Goal: Information Seeking & Learning: Find specific fact

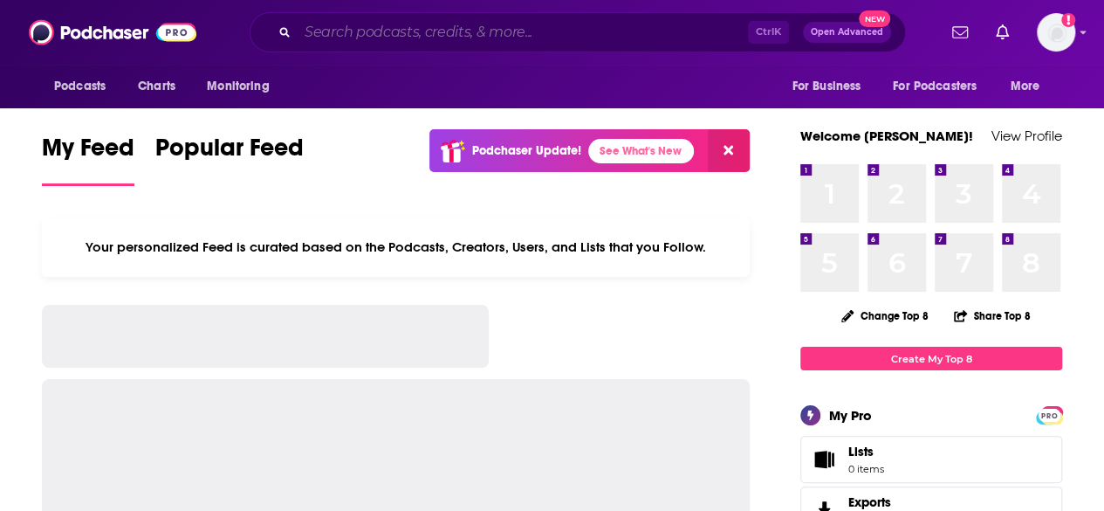
click at [459, 40] on input "Search podcasts, credits, & more..." at bounding box center [523, 32] width 451 height 28
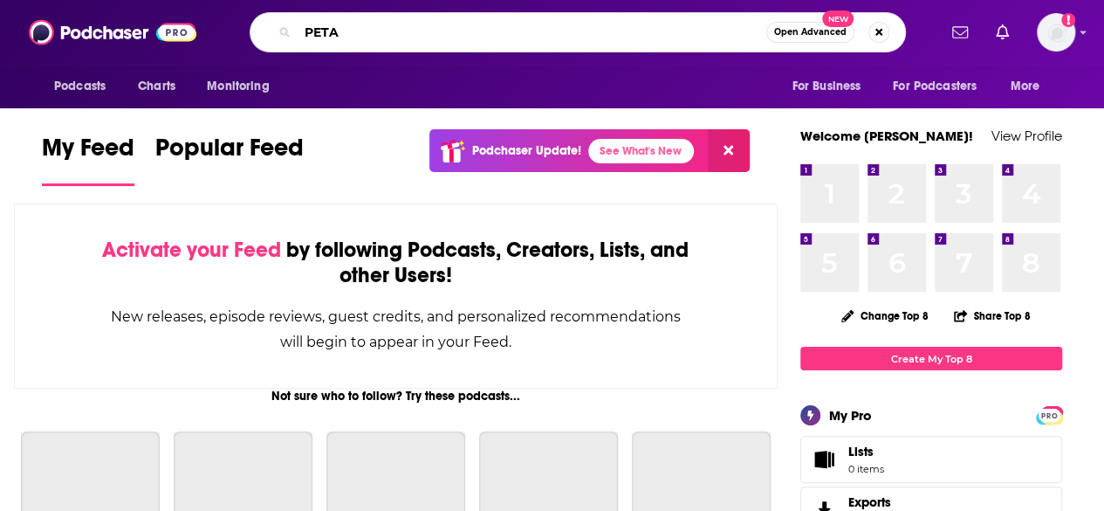
type input "PETA"
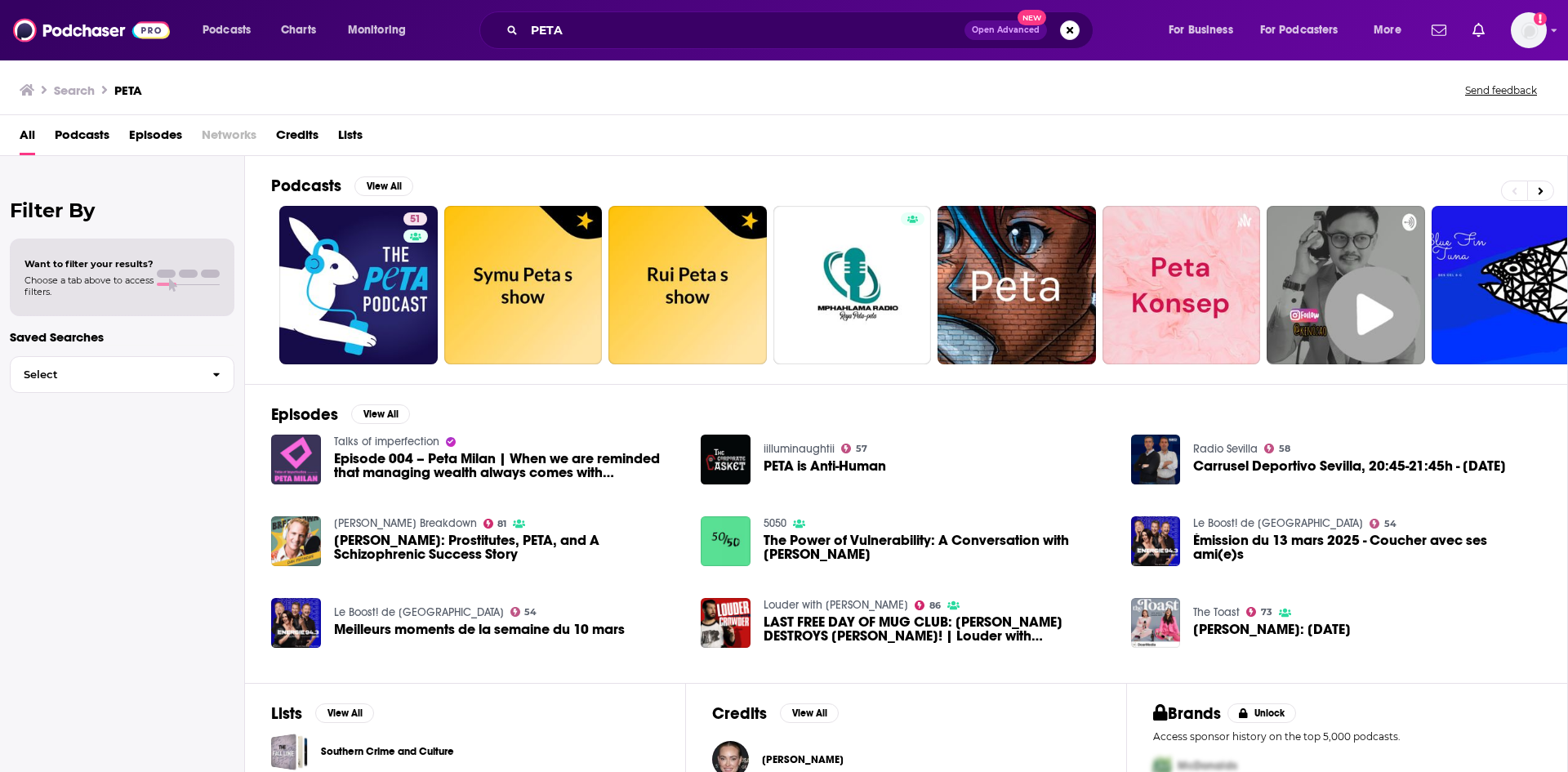
click at [167, 134] on span "Episodes" at bounding box center [155, 138] width 53 height 34
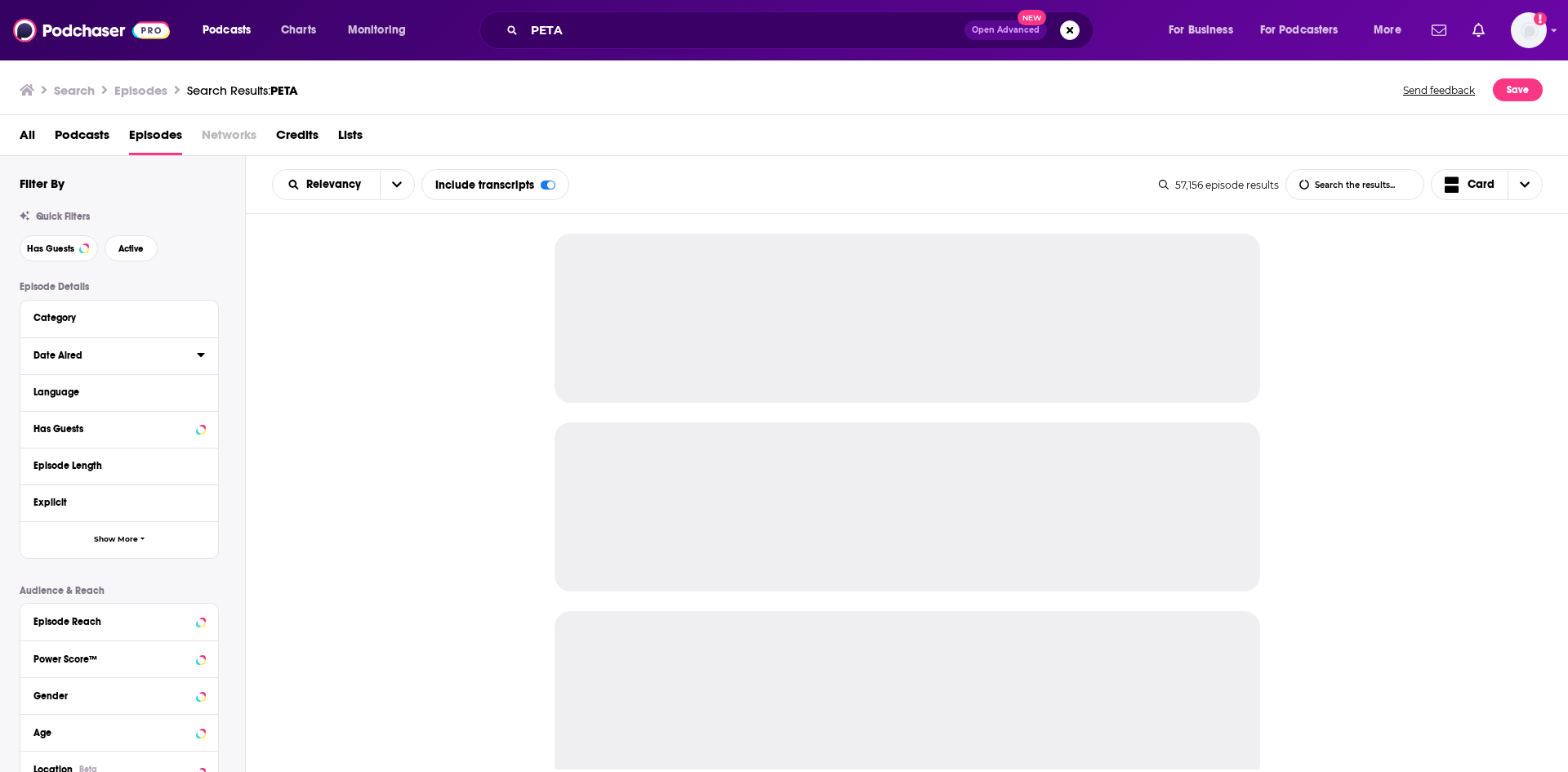
click at [201, 357] on icon at bounding box center [200, 355] width 7 height 4
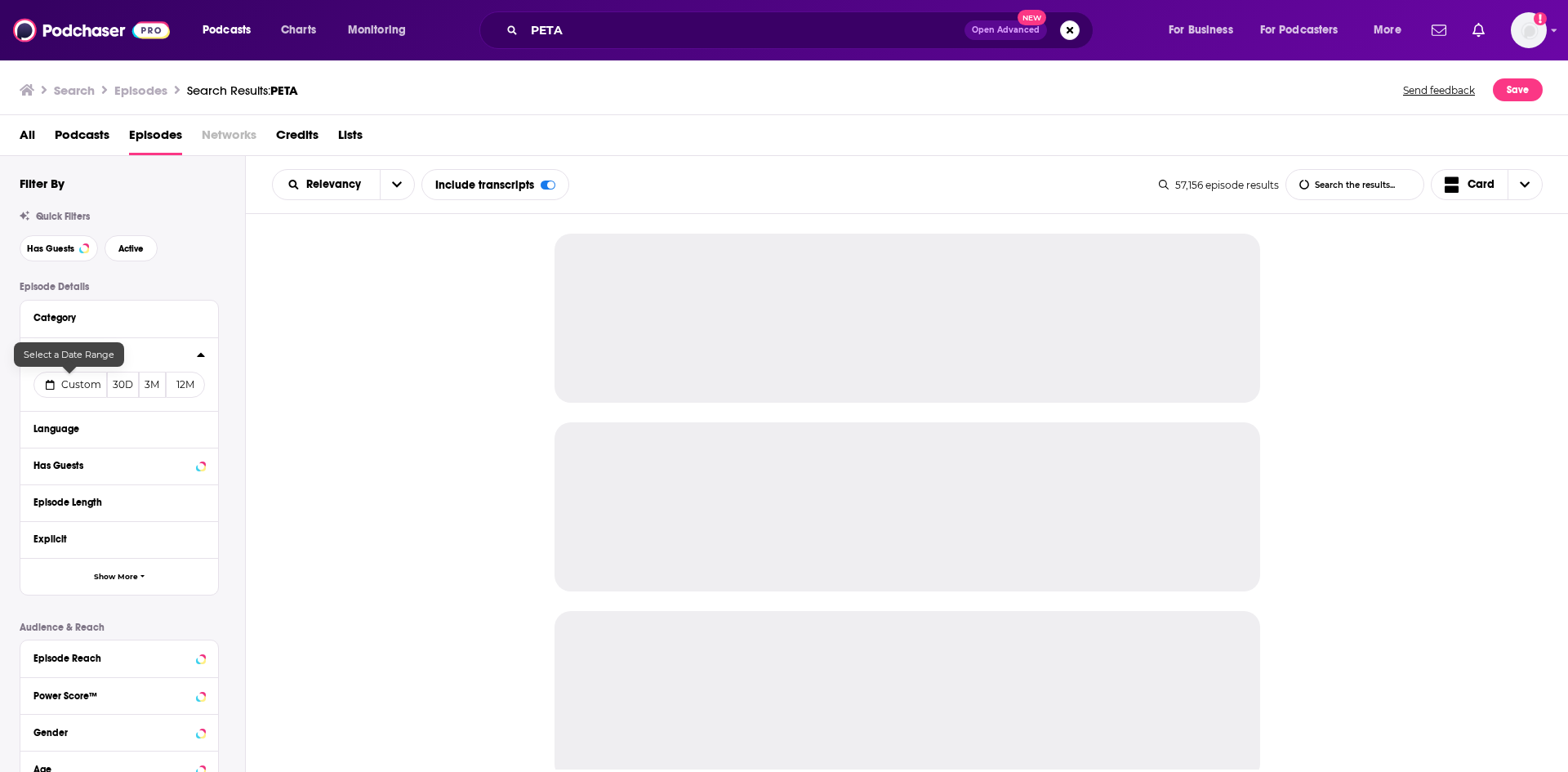
click at [67, 392] on button "Custom" at bounding box center [70, 385] width 74 height 26
select select "8"
select select "2025"
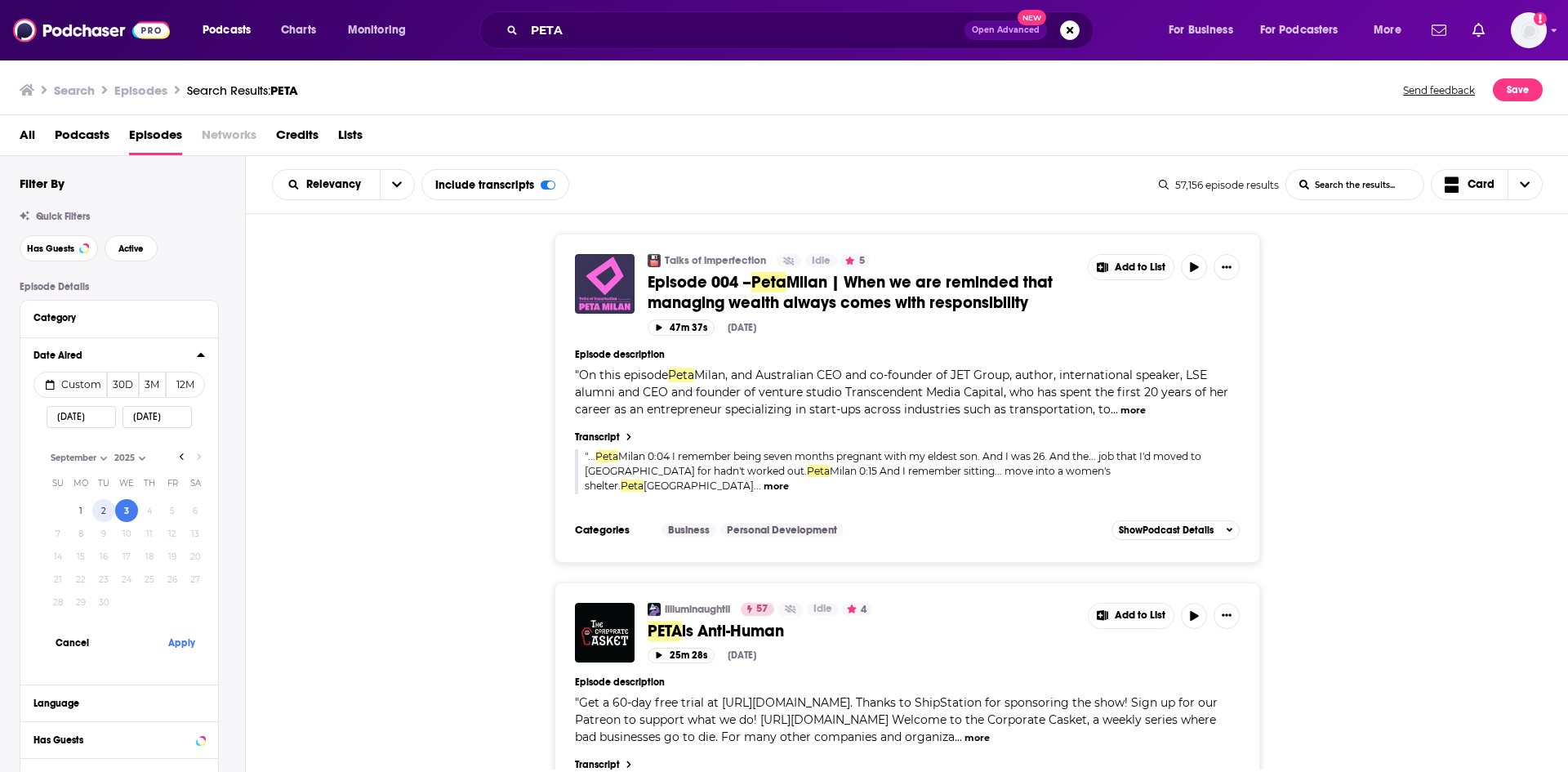
click at [104, 477] on button "2" at bounding box center [104, 510] width 22 height 22
type input "[DATE]"
click at [176, 477] on button "Apply" at bounding box center [181, 643] width 49 height 30
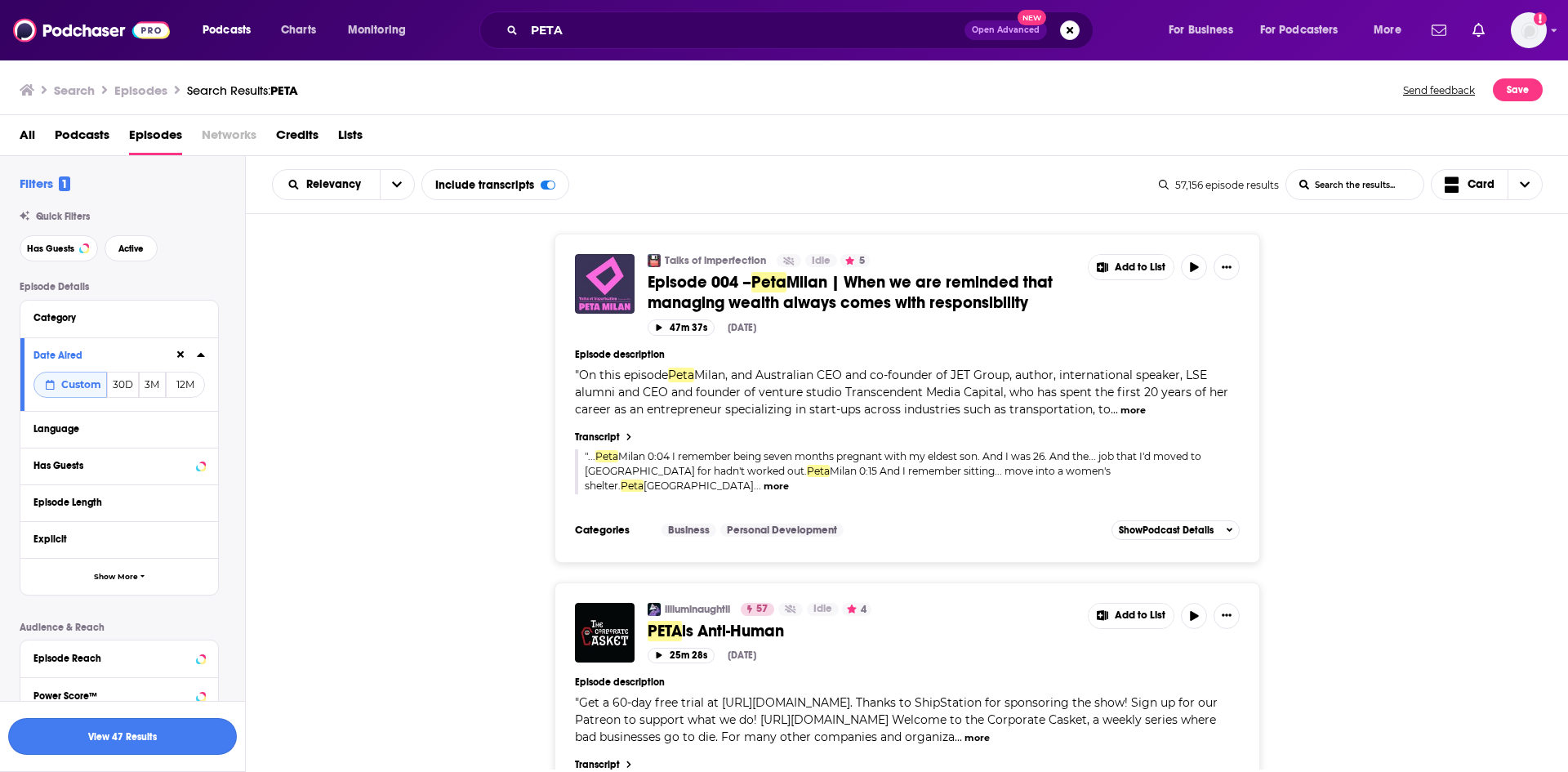
click at [153, 477] on button "View 47 Results" at bounding box center [123, 736] width 228 height 36
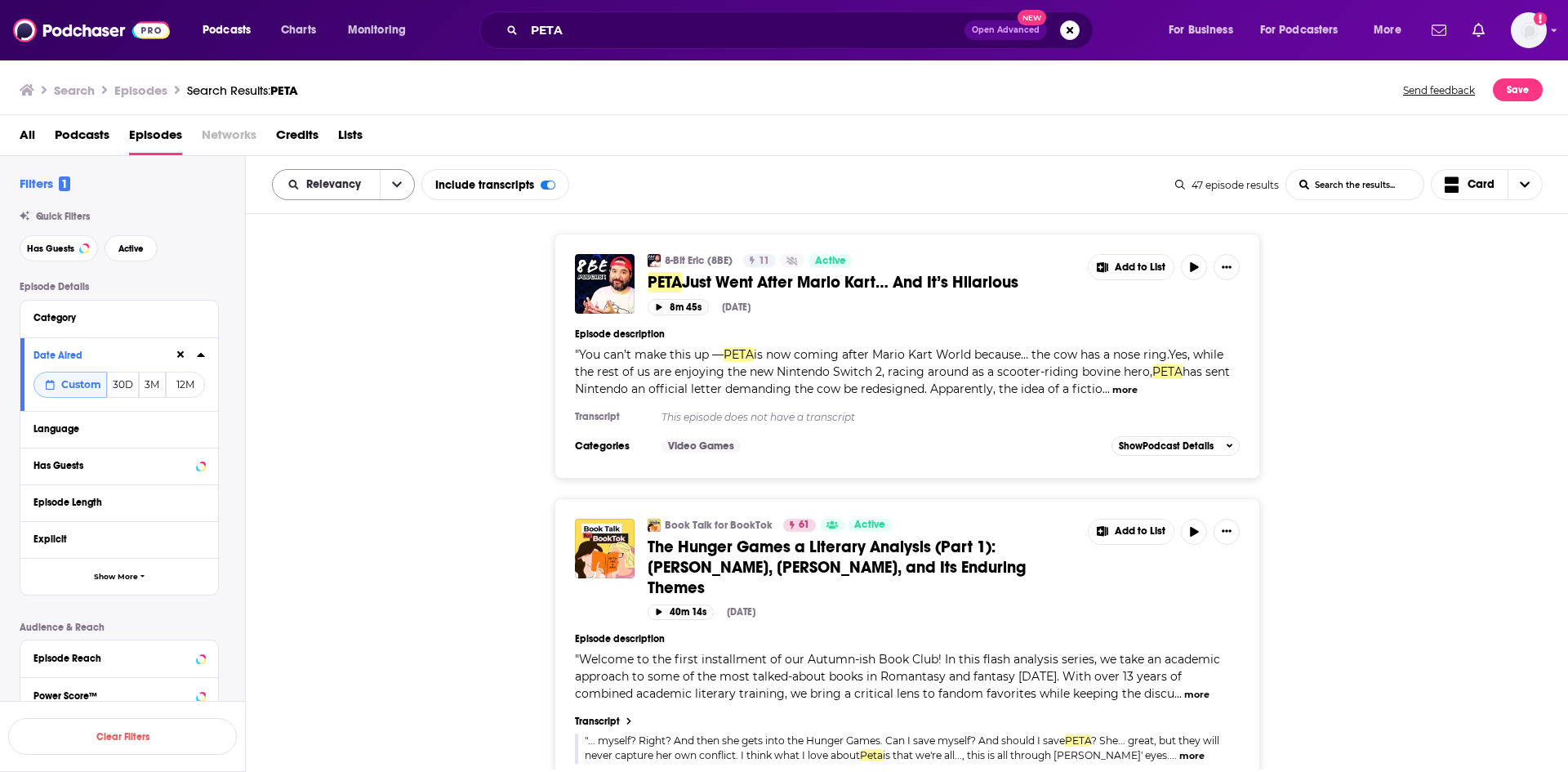
click at [396, 184] on icon "open menu" at bounding box center [397, 184] width 9 height 11
click at [358, 331] on div "Power Score" at bounding box center [343, 325] width 143 height 28
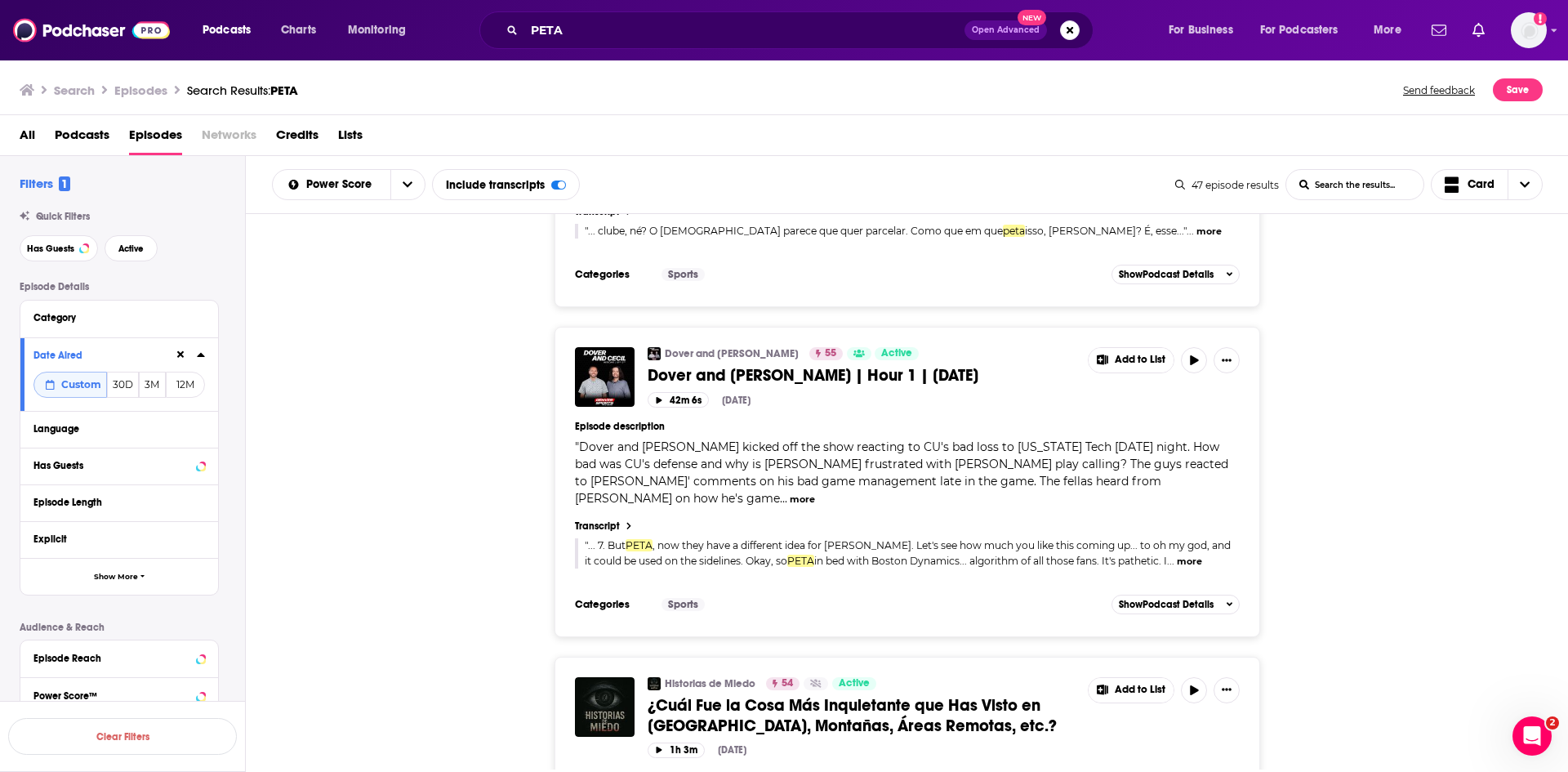
scroll to position [7140, 0]
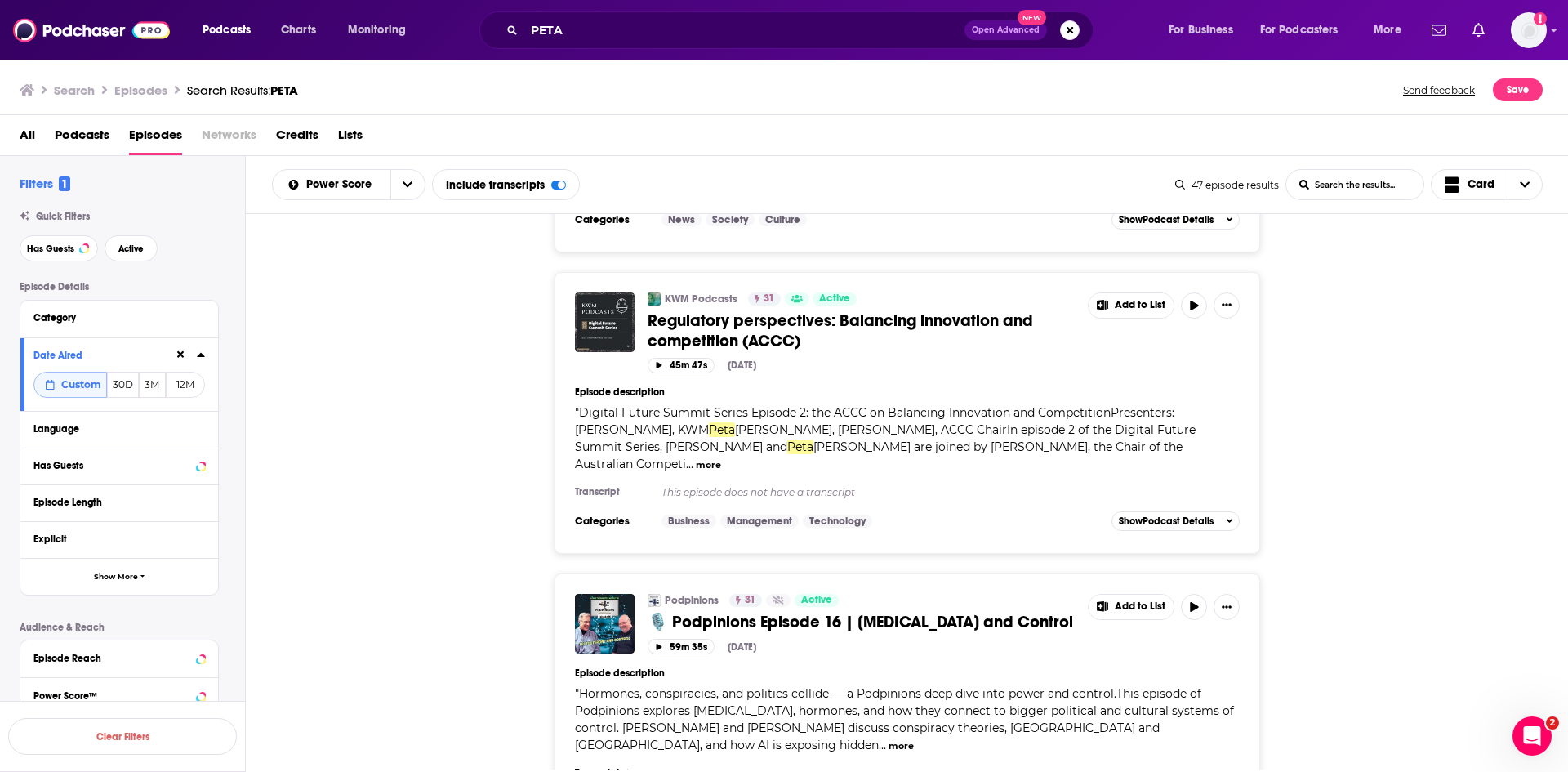
scroll to position [9100, 0]
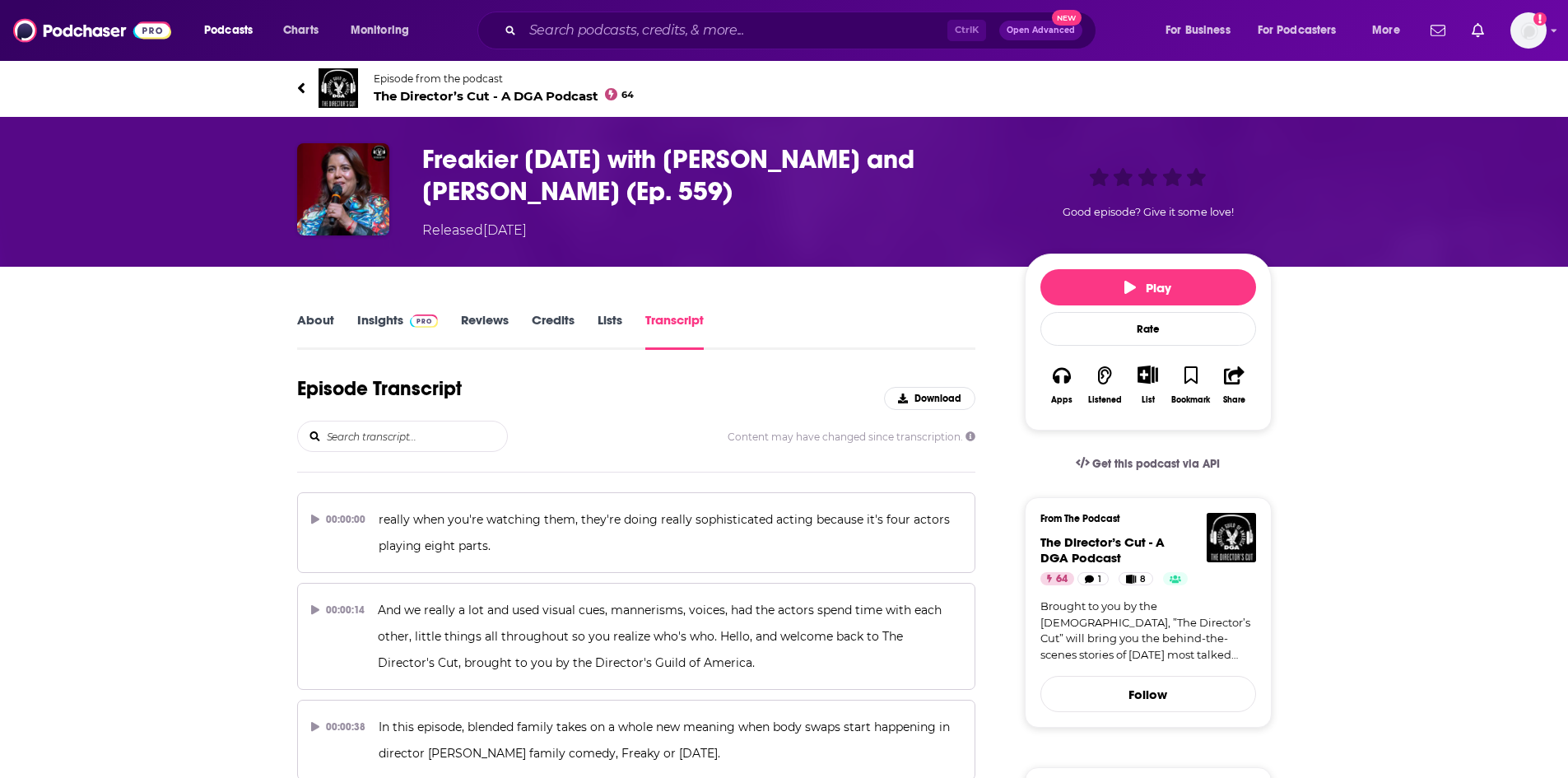
scroll to position [12353, 0]
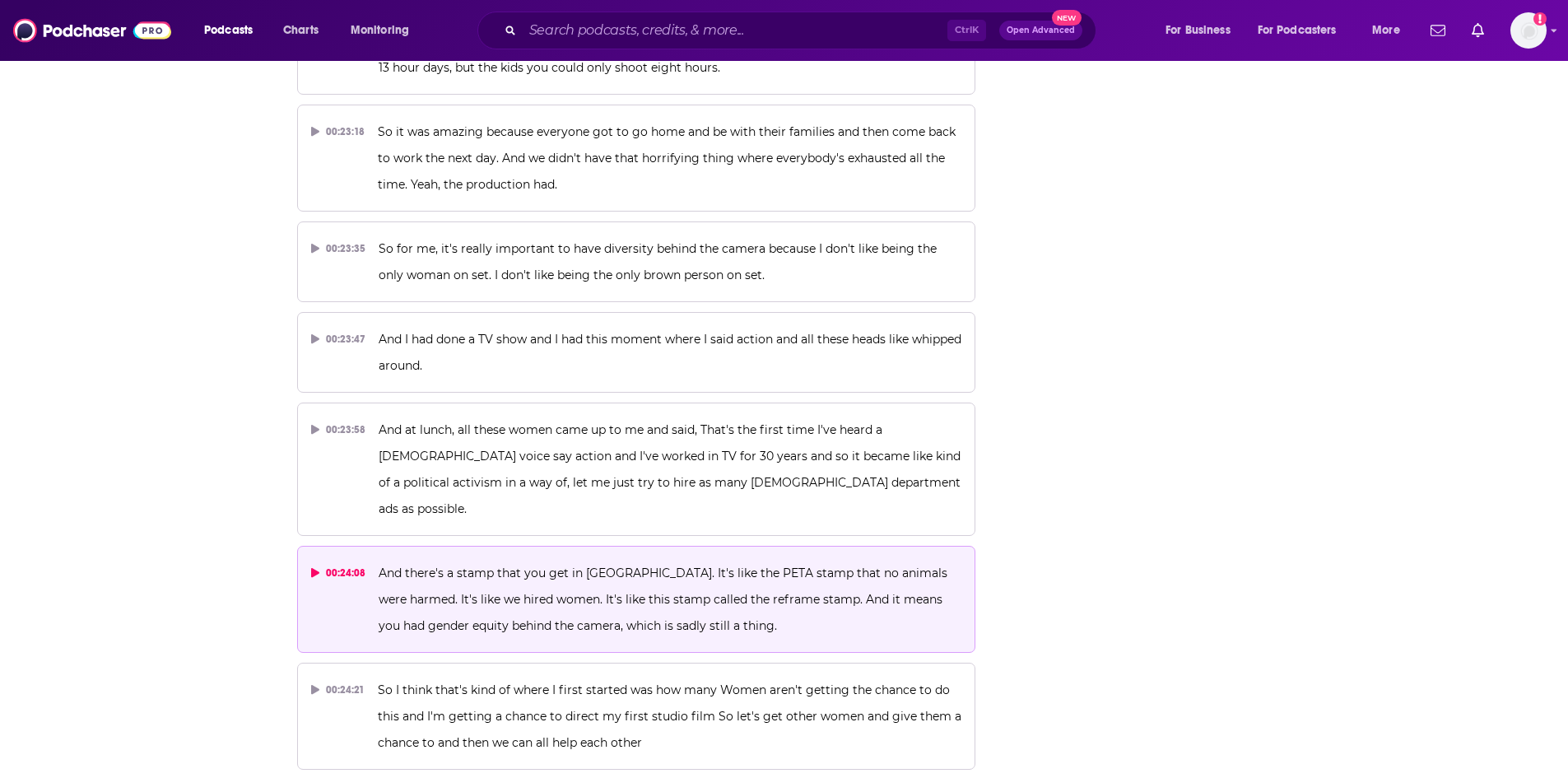
click at [532, 560] on p "And there's a stamp that you get in LA. It's like the PETA stamp that no animal…" at bounding box center [670, 600] width 583 height 79
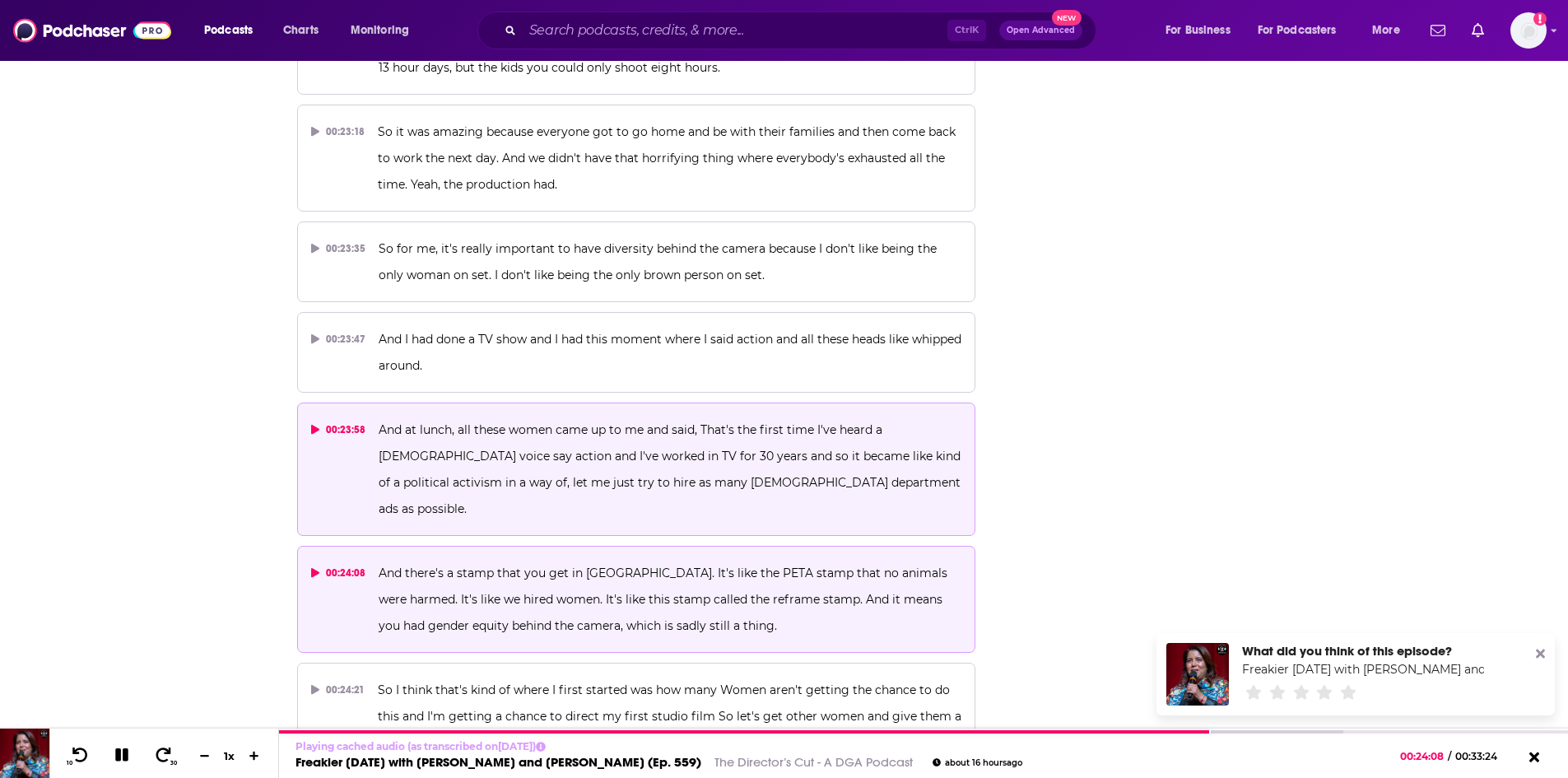
click at [484, 417] on p "And at lunch, all these women came up to me and said, That's the first time I'v…" at bounding box center [670, 470] width 583 height 106
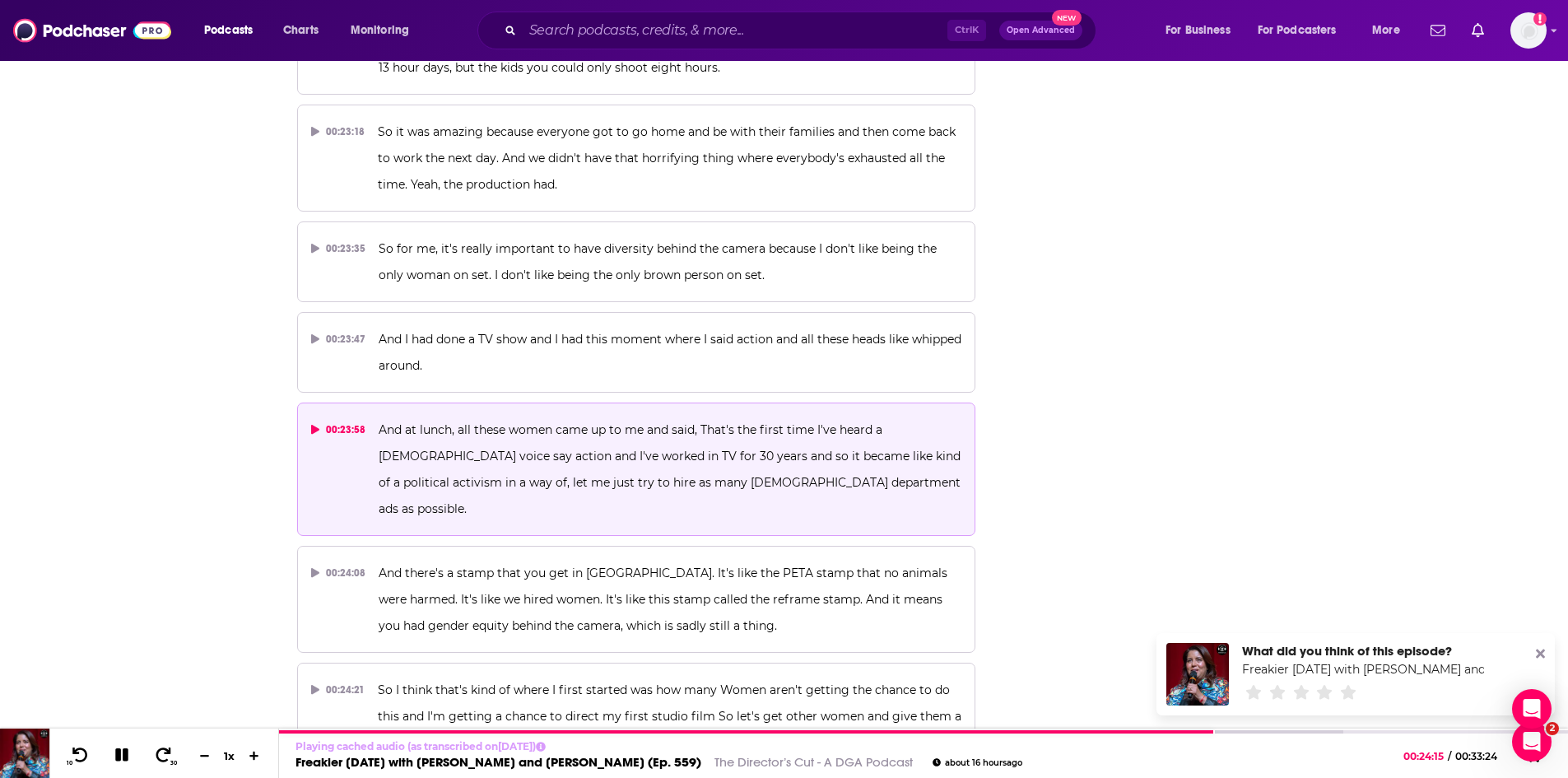
scroll to position [0, 0]
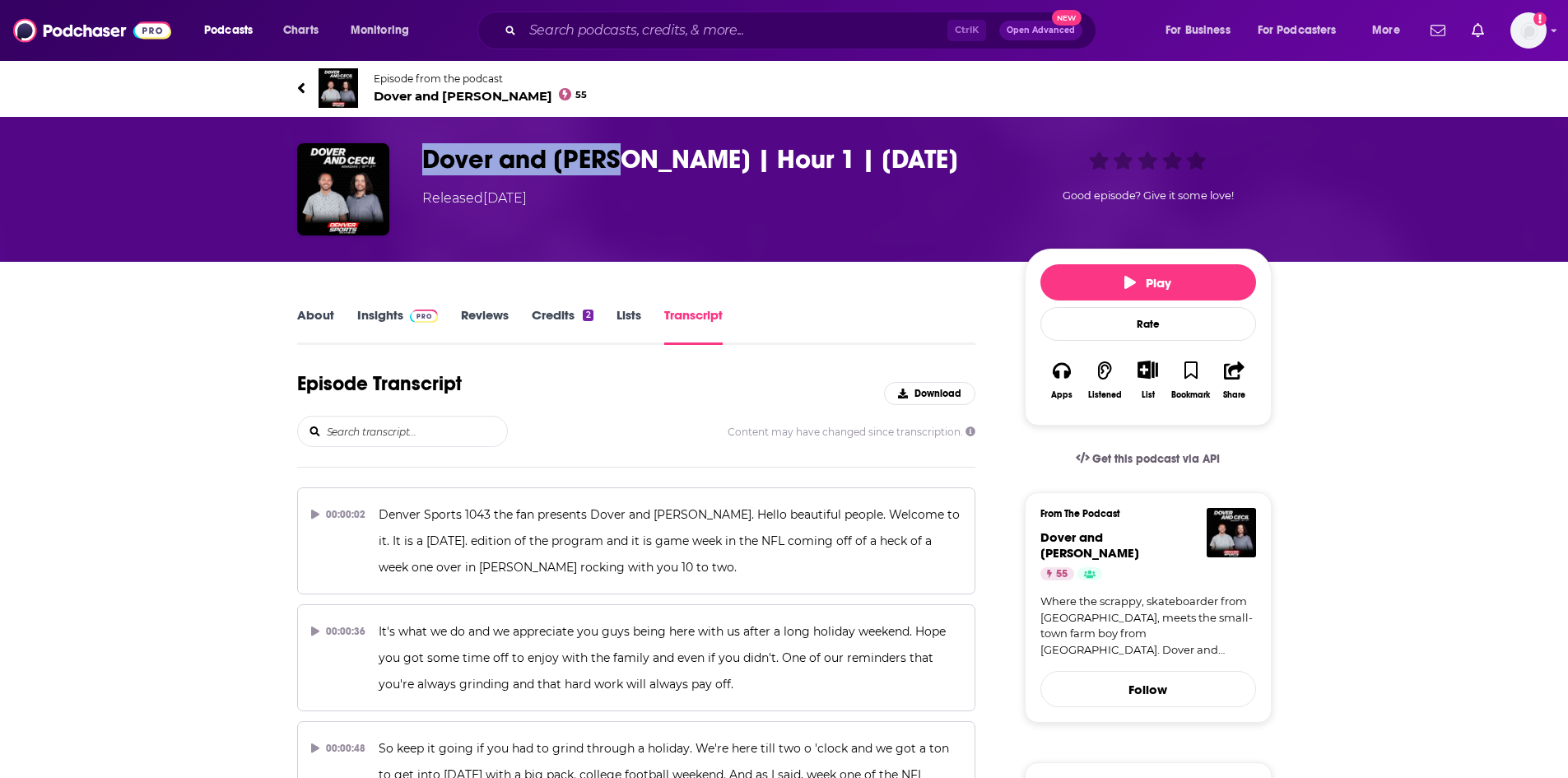
drag, startPoint x: 408, startPoint y: 165, endPoint x: 616, endPoint y: 162, distance: 208.0
click at [616, 162] on div "Dover and Cecil | Hour 1 | 09.02.25 Released Tuesday, 2nd September 2025 Good e…" at bounding box center [784, 190] width 975 height 92
copy h3 "Dover and [PERSON_NAME]"
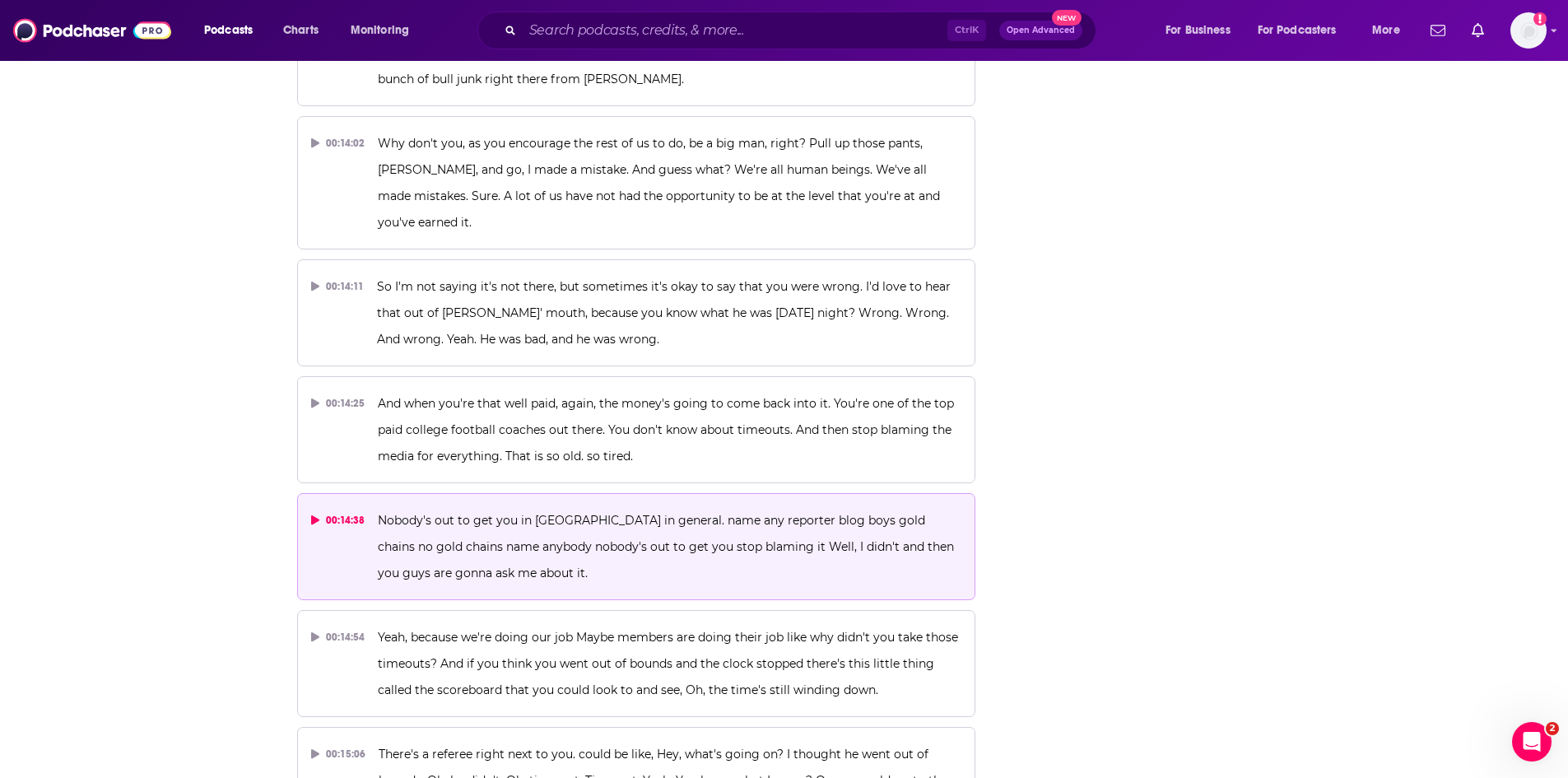
scroll to position [17431, 0]
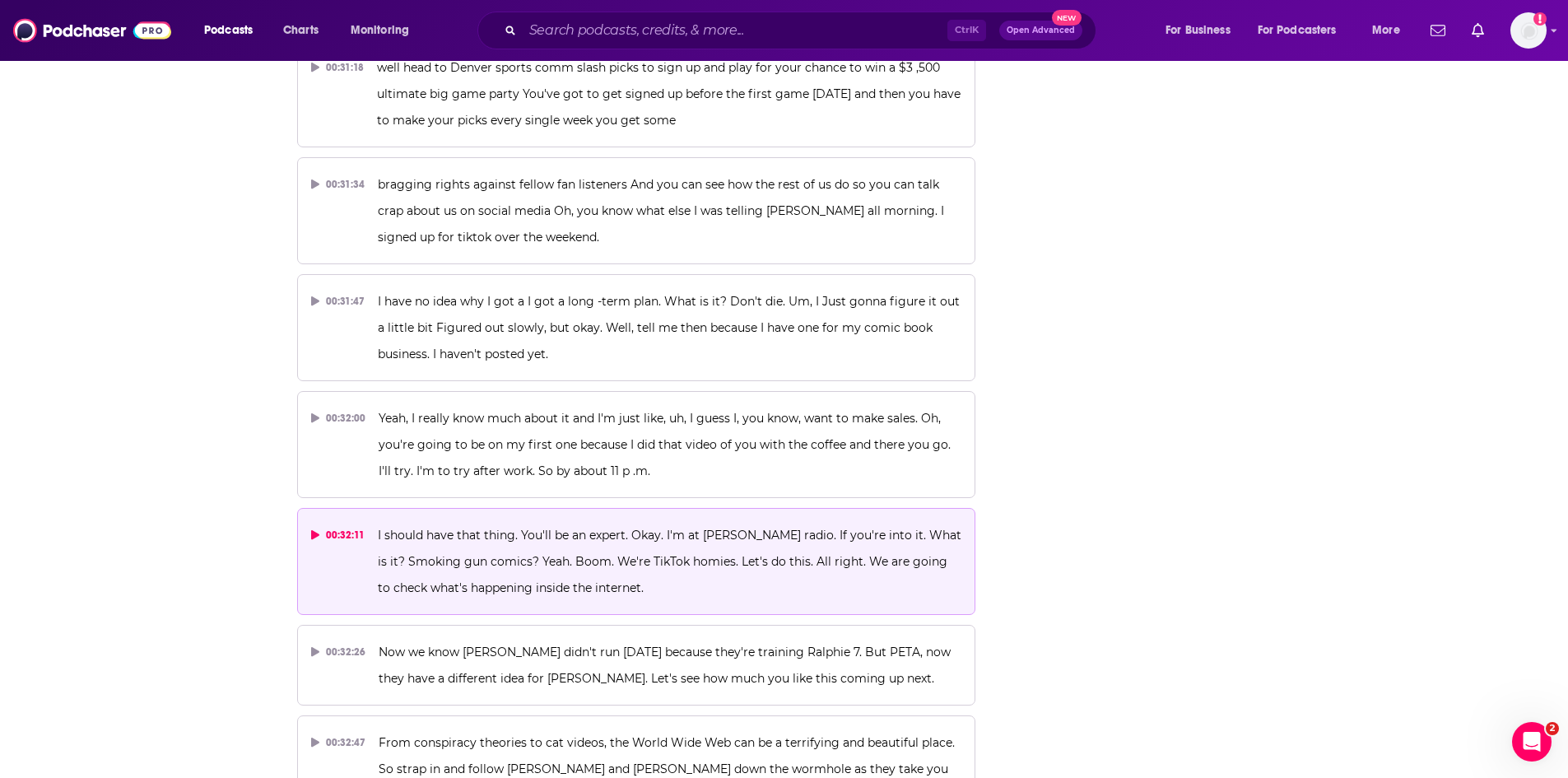
click at [552, 528] on span "I should have that thing. You'll be an expert. Okay. I'm at Joshua Dover radio.…" at bounding box center [671, 562] width 587 height 68
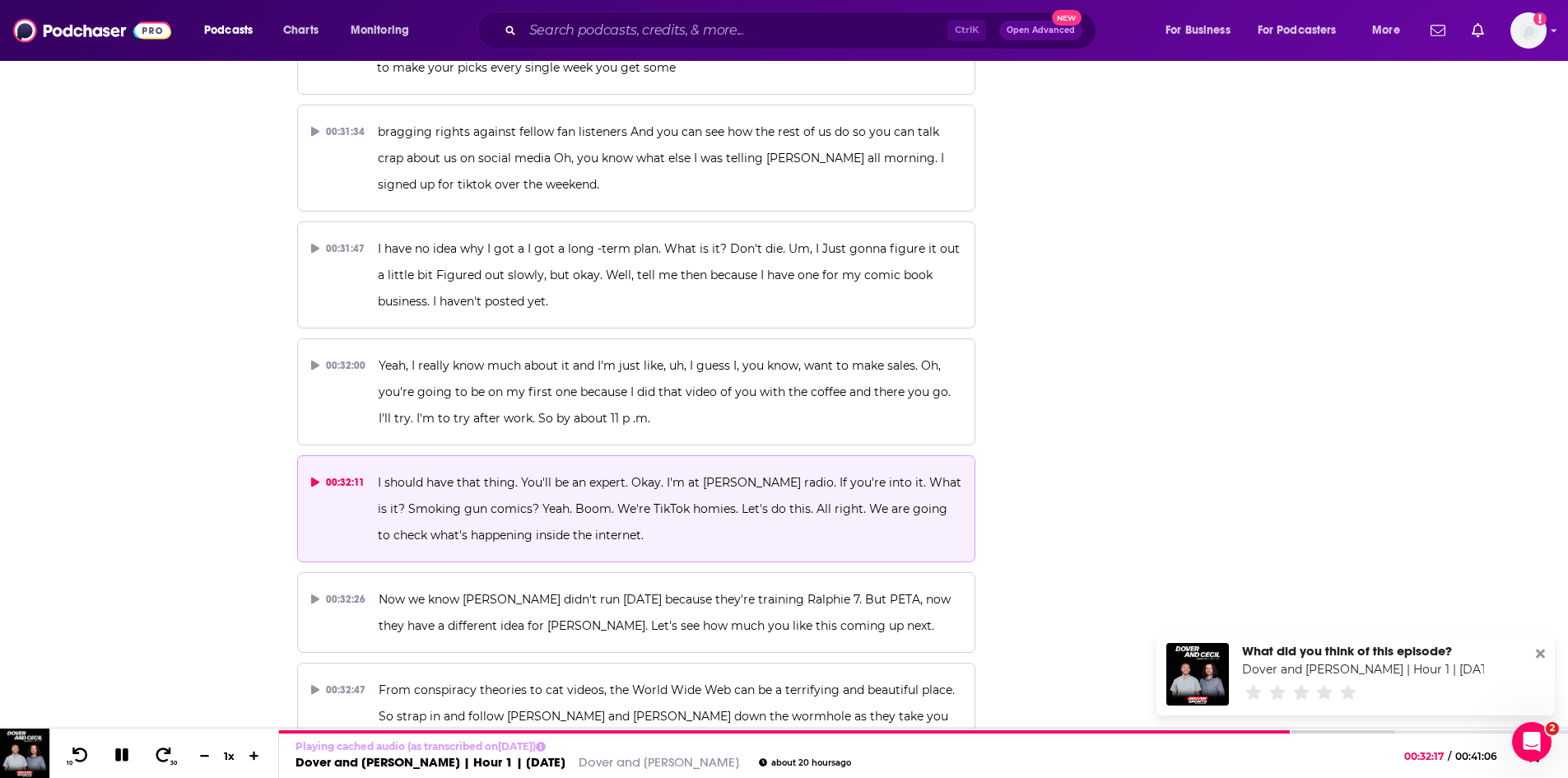
scroll to position [17513, 0]
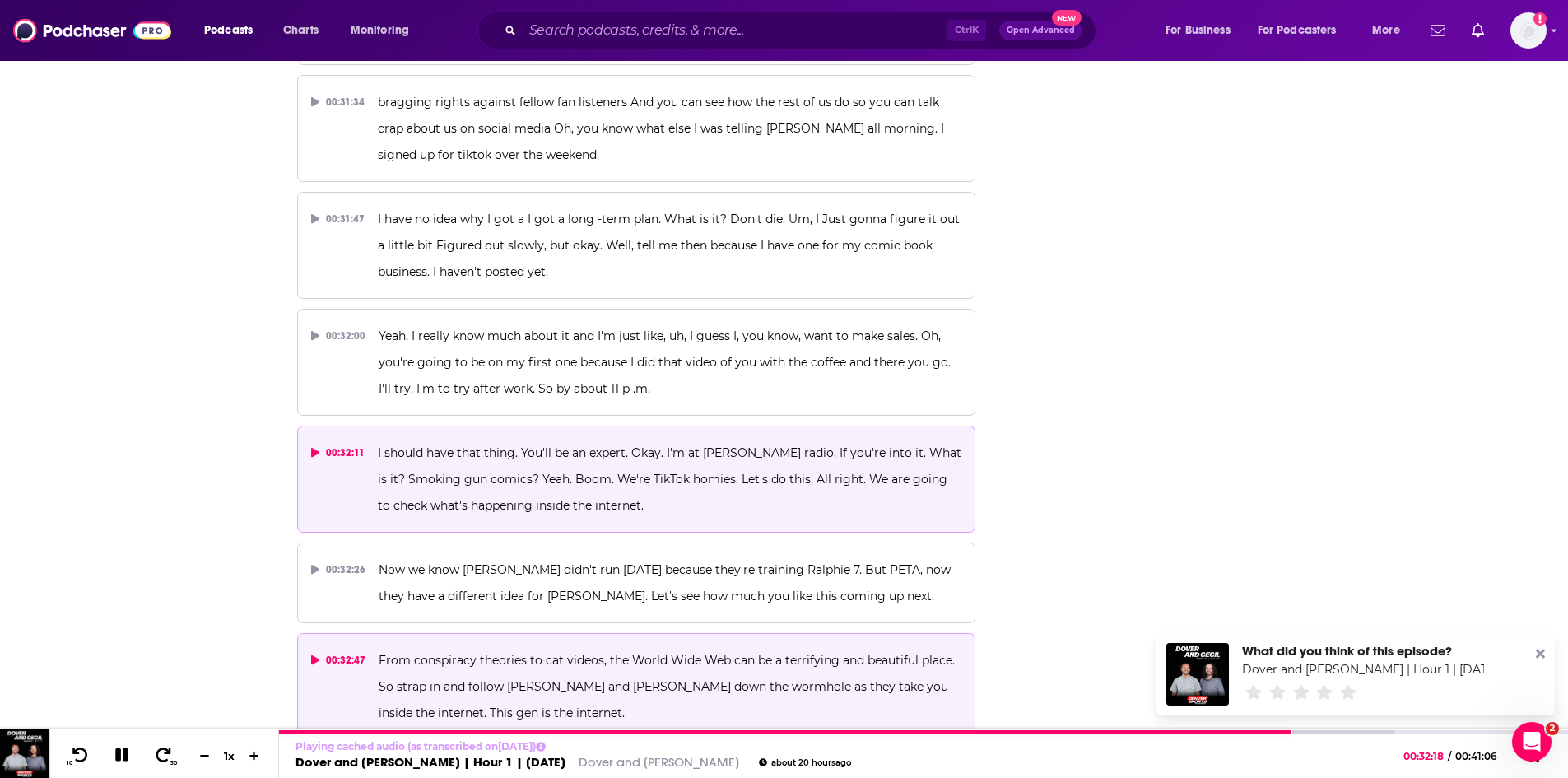
click at [657, 647] on p "From conspiracy theories to cat videos, the World Wide Web can be a terrifying …" at bounding box center [670, 687] width 583 height 79
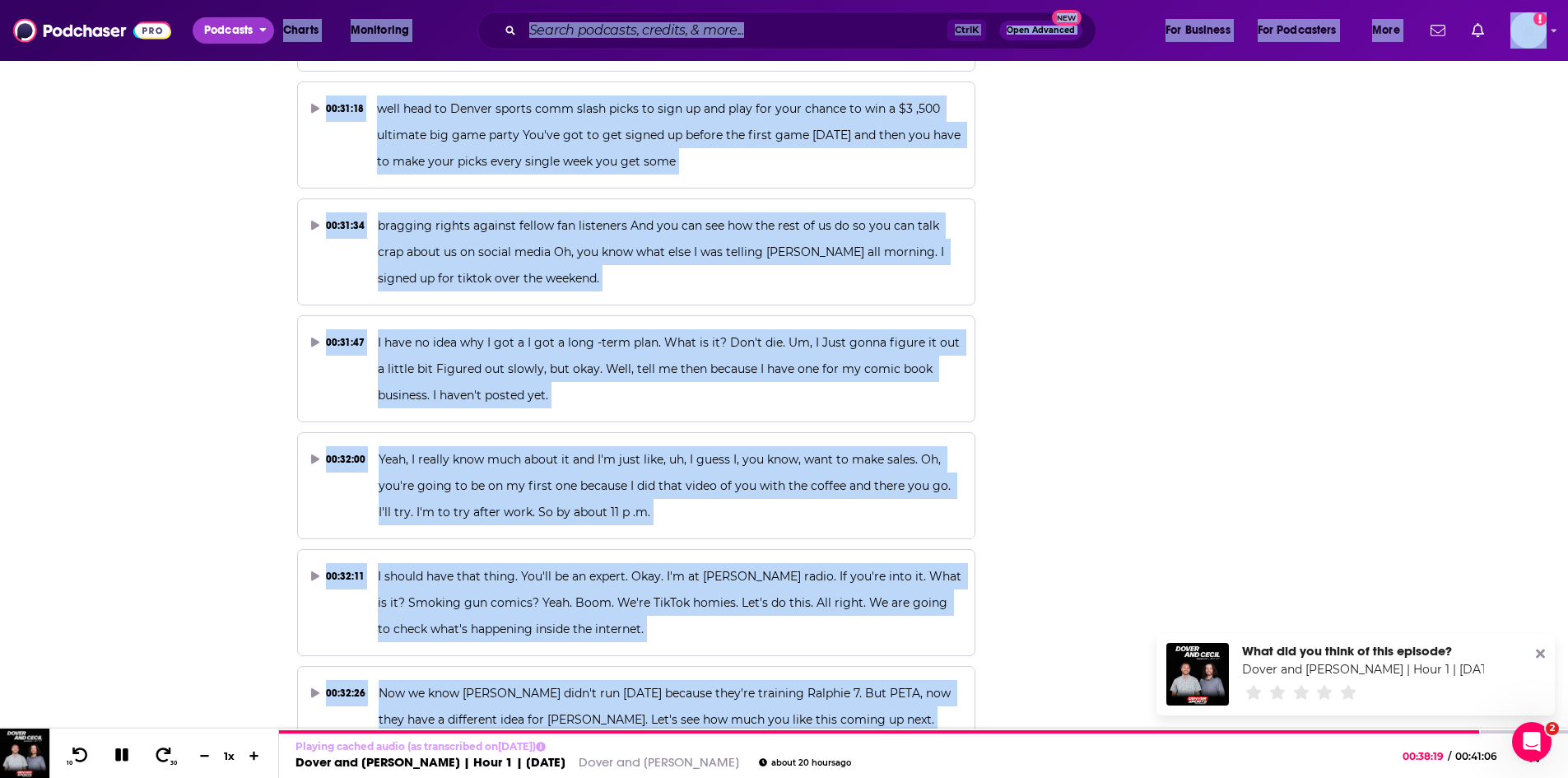
scroll to position [17356, 0]
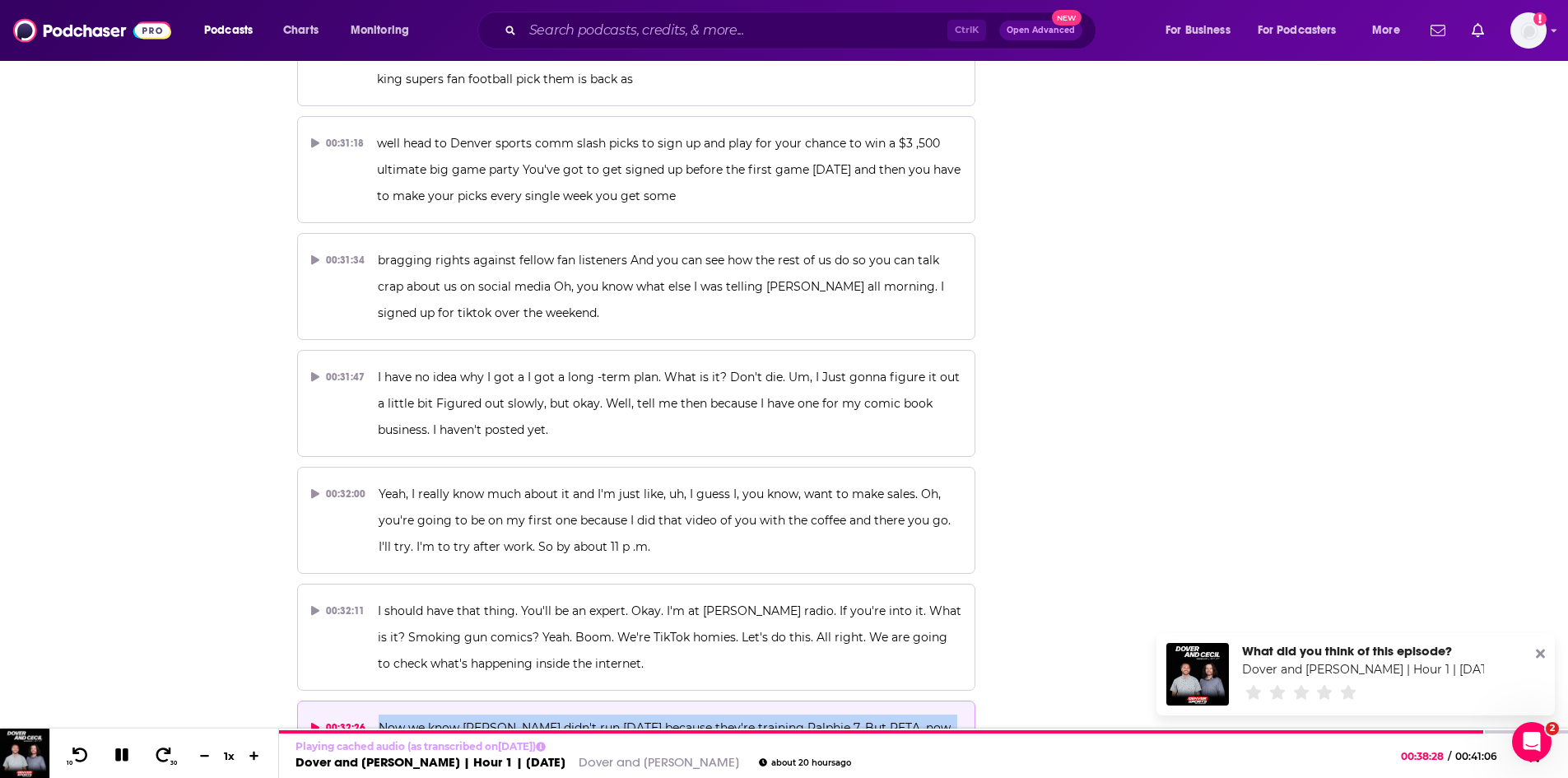
drag, startPoint x: 533, startPoint y: 417, endPoint x: 371, endPoint y: 465, distance: 169.0
copy div "Now we know Ralphie didn't run on Friday because they're training Ralphie 7. Bu…"
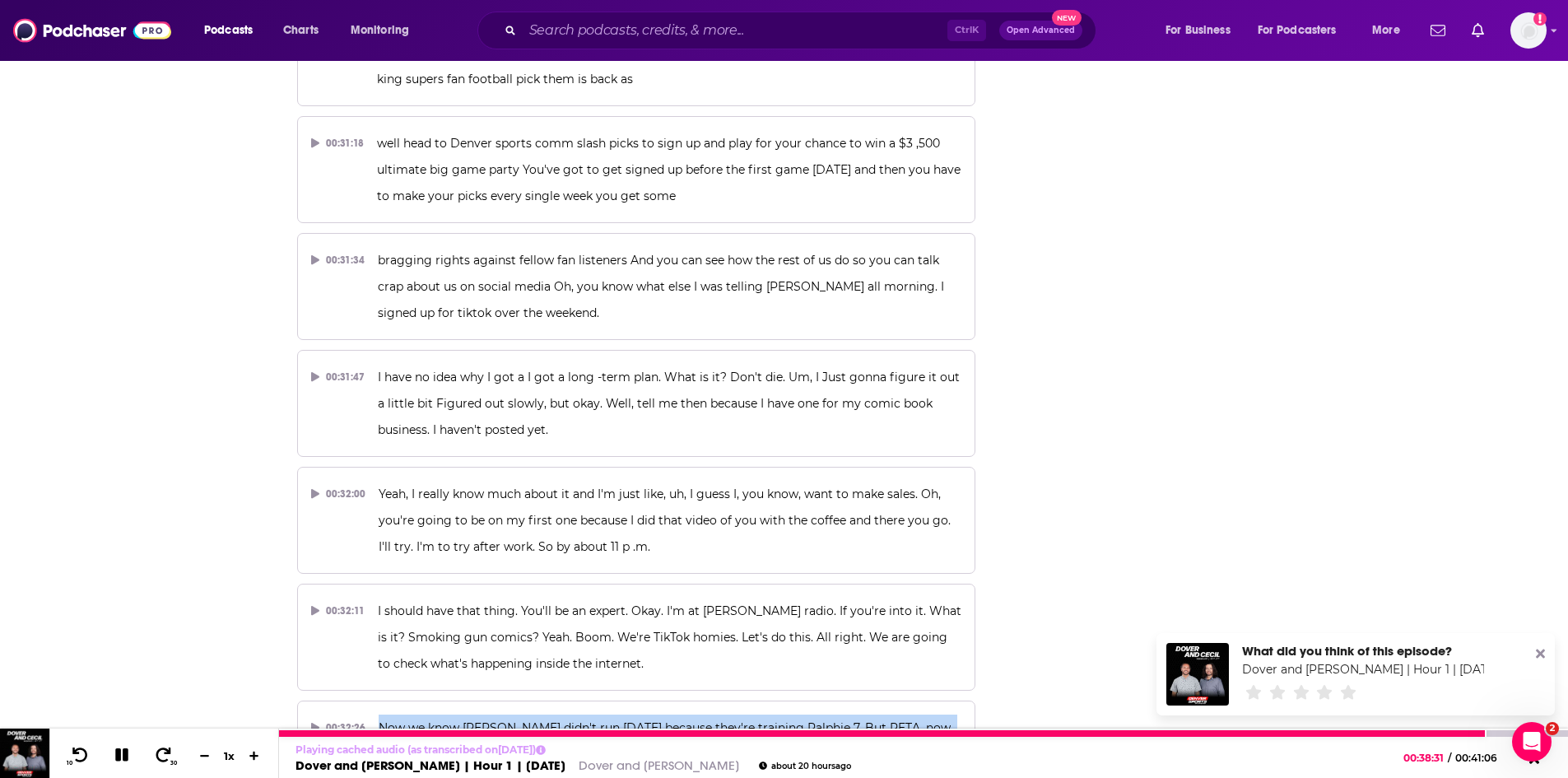
click at [111, 750] on button at bounding box center [122, 756] width 29 height 21
click at [579, 765] on link "Dover and [PERSON_NAME]" at bounding box center [659, 765] width 160 height 16
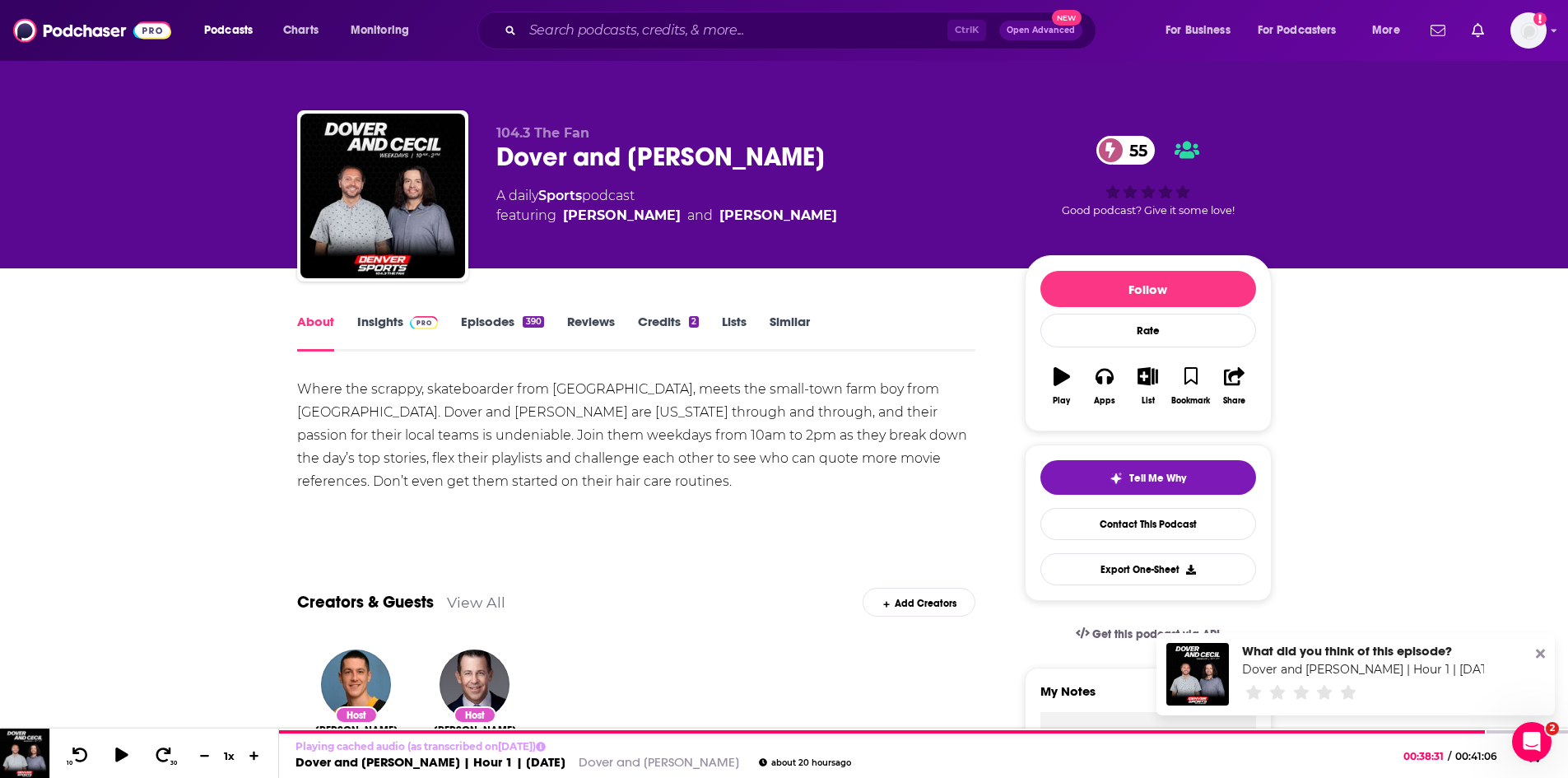
click at [373, 314] on link "Insights" at bounding box center [398, 333] width 81 height 38
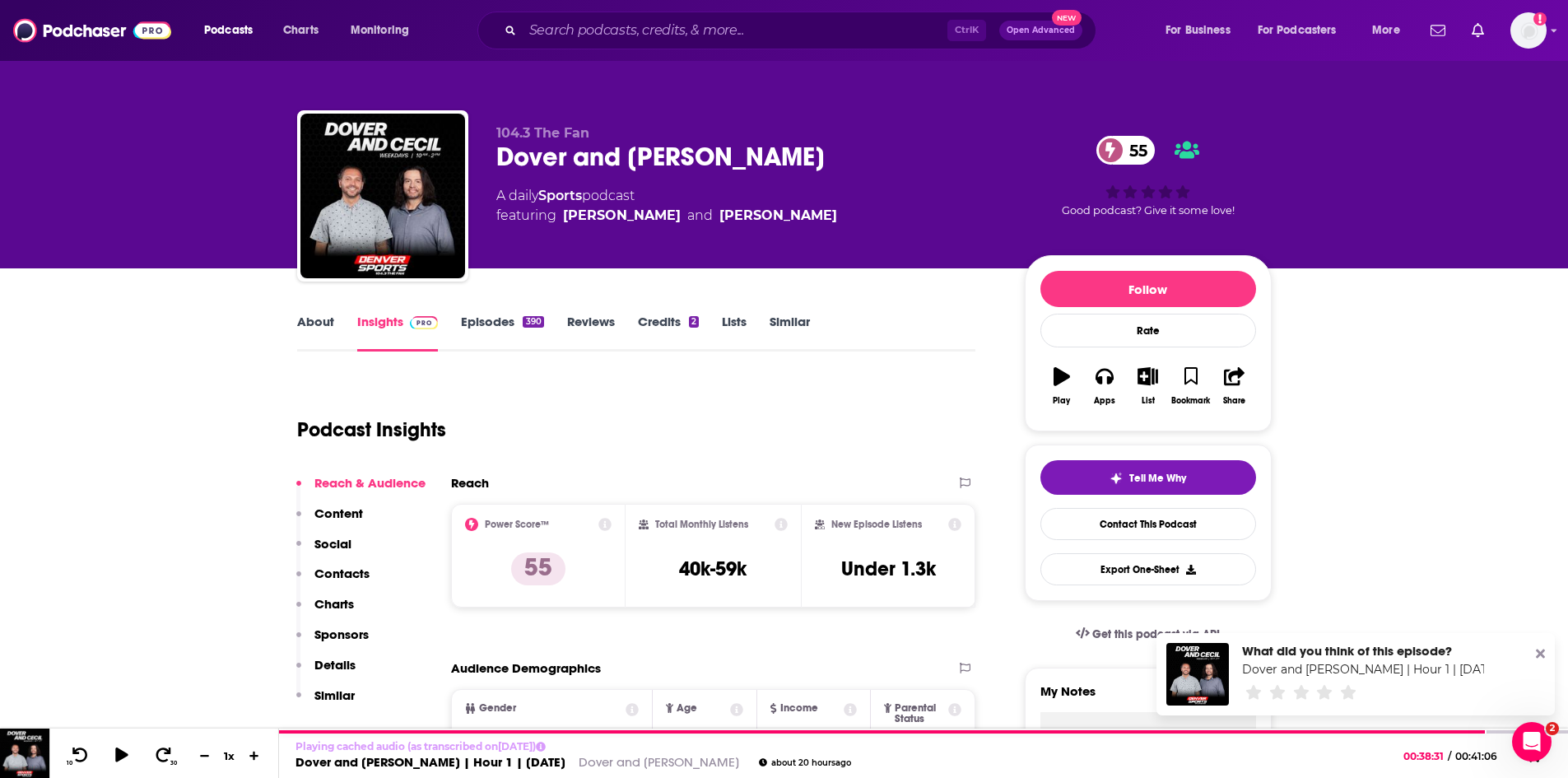
click at [322, 318] on link "About" at bounding box center [315, 333] width 37 height 38
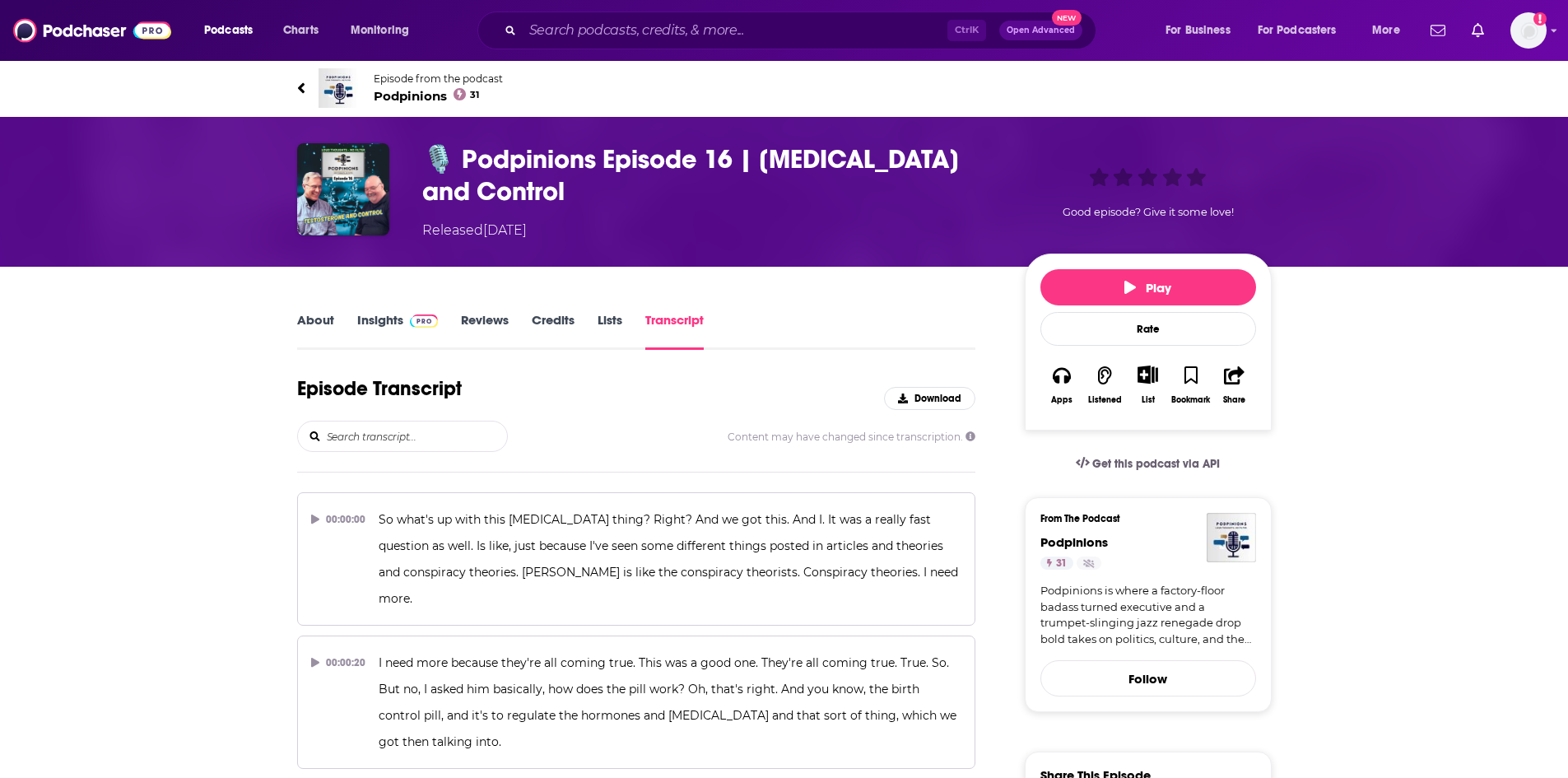
scroll to position [21252, 0]
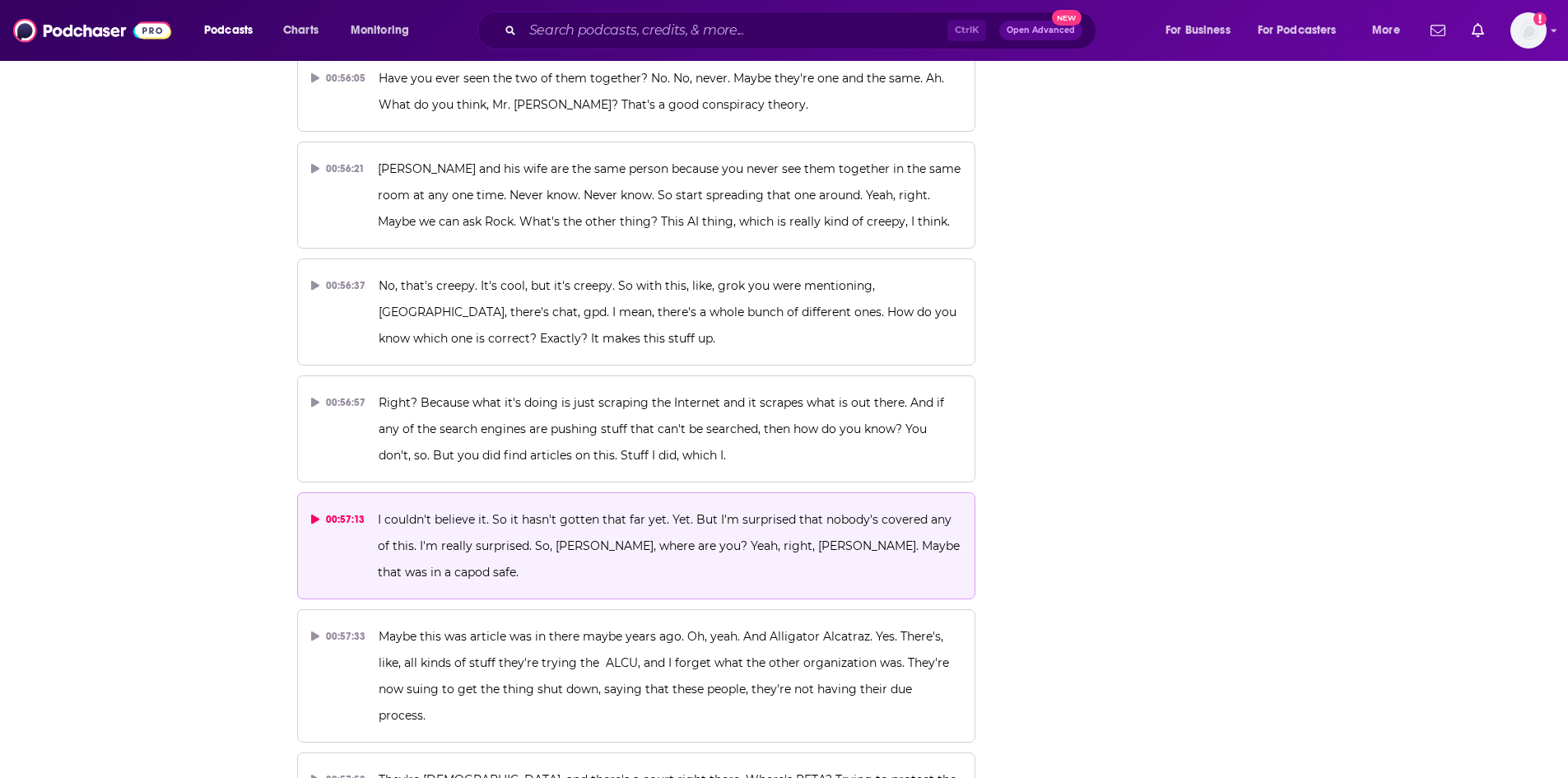
drag, startPoint x: 733, startPoint y: 204, endPoint x: 733, endPoint y: 219, distance: 15.0
click at [733, 506] on p "I couldn't believe it. So it hasn't gotten that far yet. Yet. But I'm surprised…" at bounding box center [669, 546] width 584 height 79
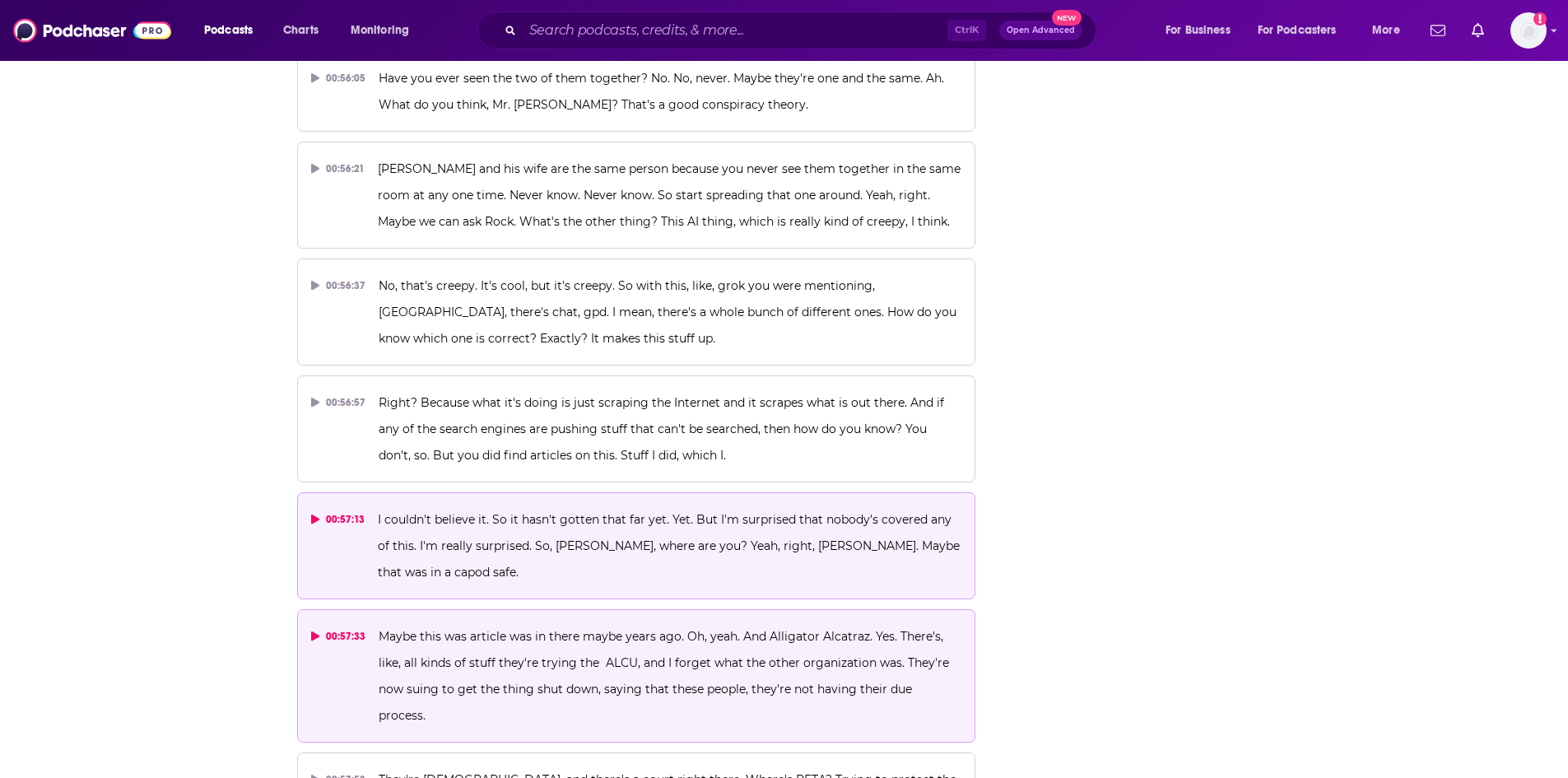
click at [747, 629] on span "Maybe this was article was in there maybe years ago. Oh, yeah. And Alligator Al…" at bounding box center [666, 676] width 574 height 94
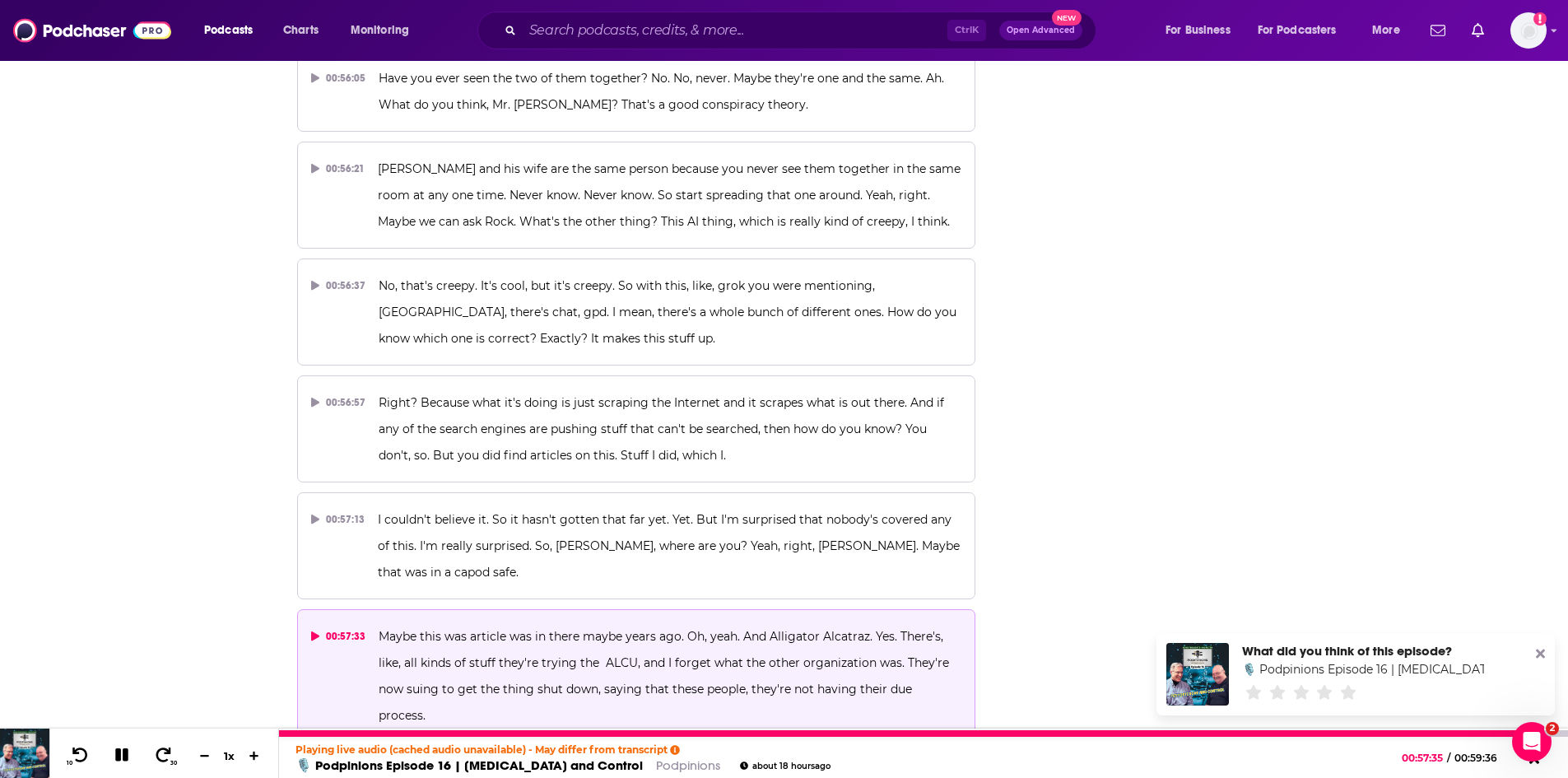
scroll to position [0, 0]
click at [124, 755] on icon at bounding box center [122, 755] width 13 height 13
